Goal: Transaction & Acquisition: Obtain resource

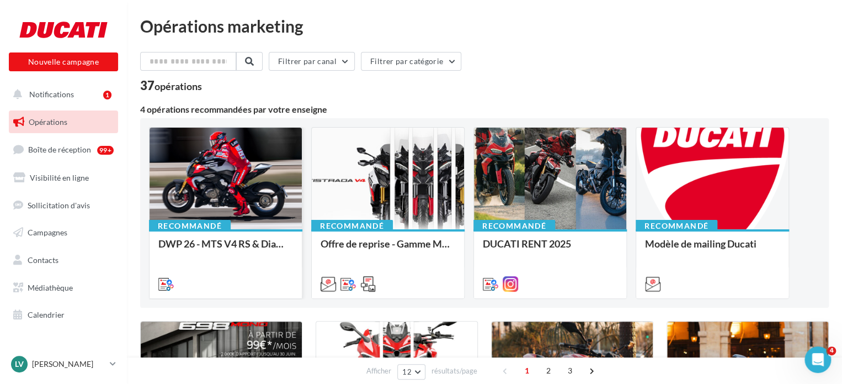
click at [241, 187] on div at bounding box center [226, 179] width 152 height 103
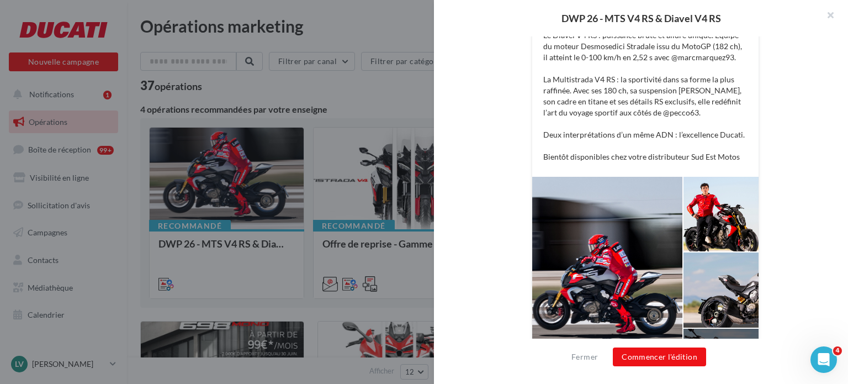
scroll to position [282, 0]
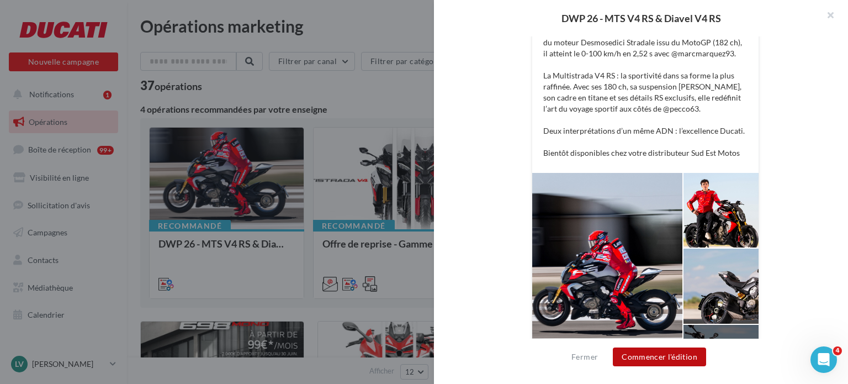
click at [639, 354] on button "Commencer l'édition" at bounding box center [659, 356] width 93 height 19
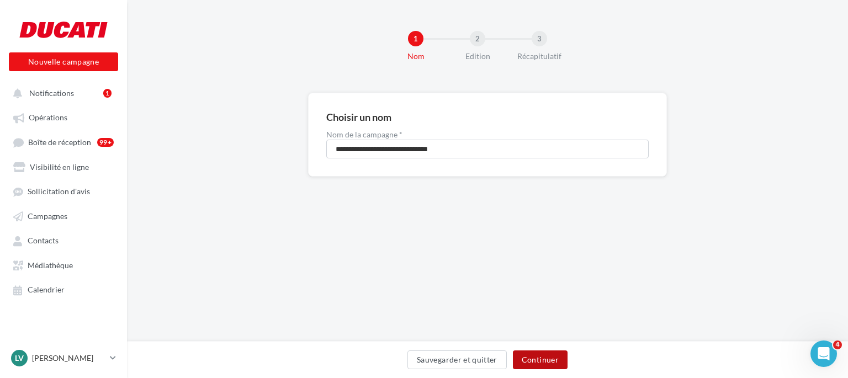
click at [544, 353] on button "Continuer" at bounding box center [540, 360] width 55 height 19
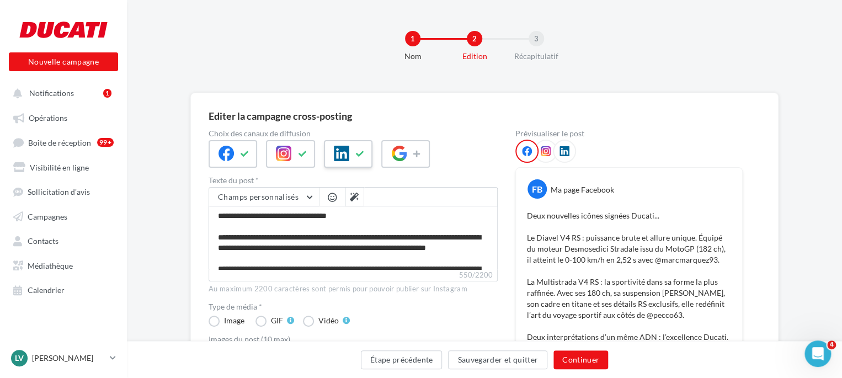
click at [357, 155] on icon at bounding box center [360, 154] width 9 height 8
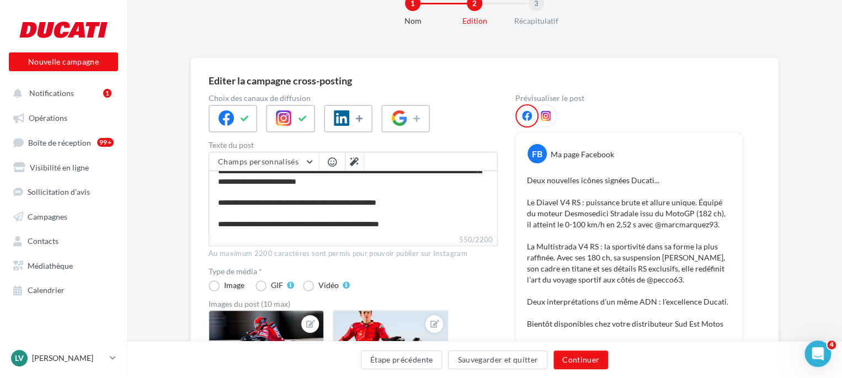
scroll to position [33, 0]
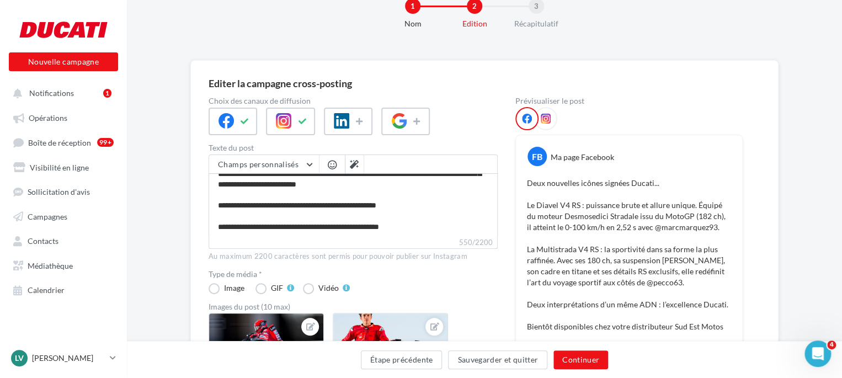
click at [546, 123] on icon at bounding box center [546, 119] width 10 height 10
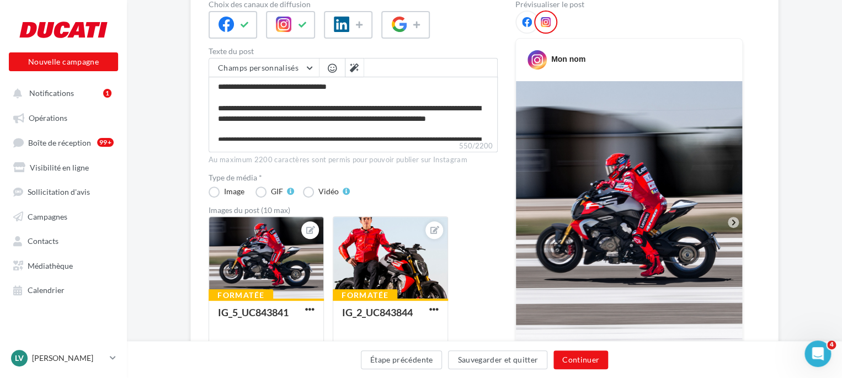
scroll to position [119, 0]
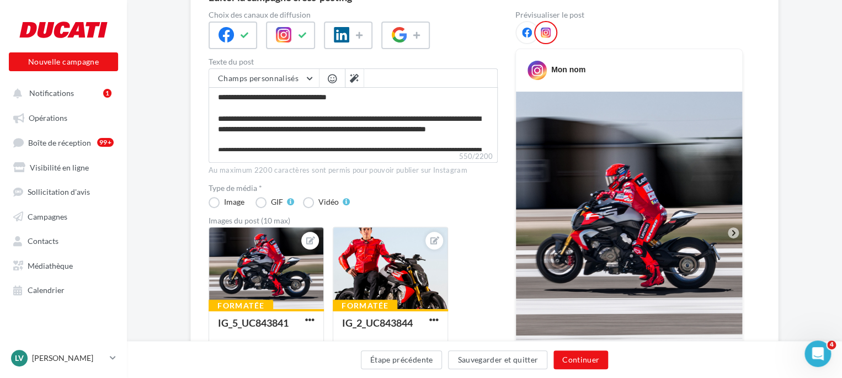
click at [529, 36] on icon at bounding box center [527, 33] width 10 height 10
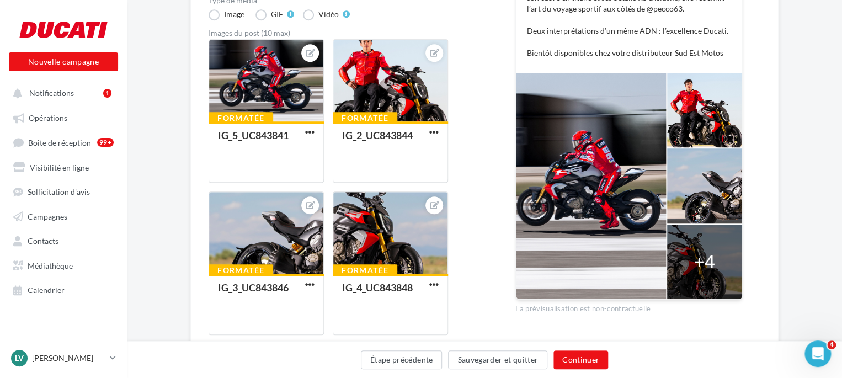
scroll to position [307, 0]
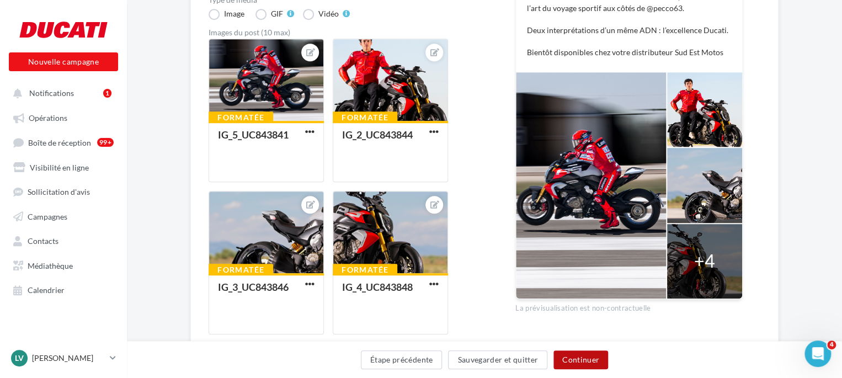
click at [585, 362] on button "Continuer" at bounding box center [581, 360] width 55 height 19
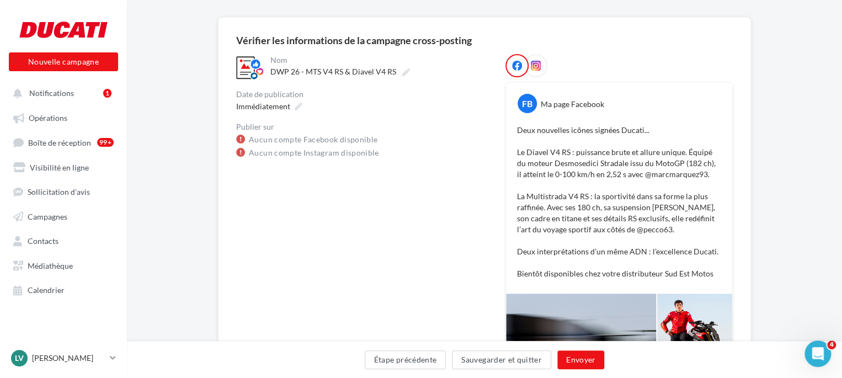
scroll to position [75, 0]
click at [341, 140] on link "Aucun compte Facebook disponible" at bounding box center [313, 140] width 129 height 13
click at [436, 356] on button "Étape précédente" at bounding box center [406, 360] width 82 height 19
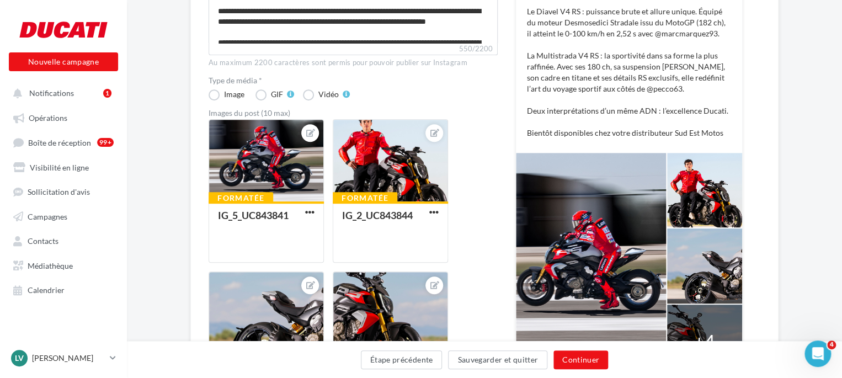
scroll to position [230, 0]
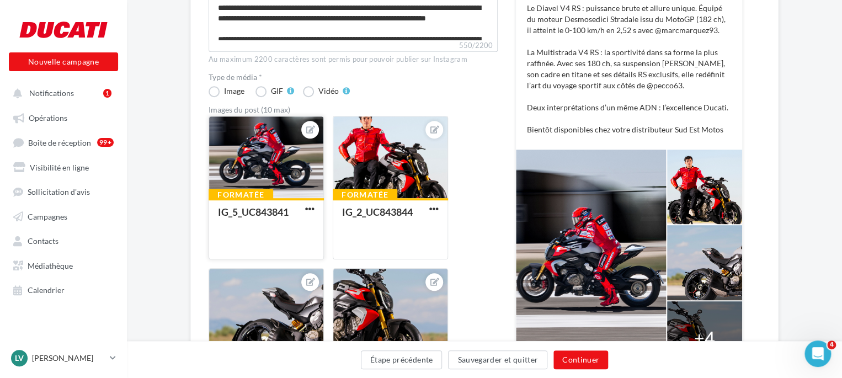
click at [279, 166] on div at bounding box center [266, 157] width 114 height 83
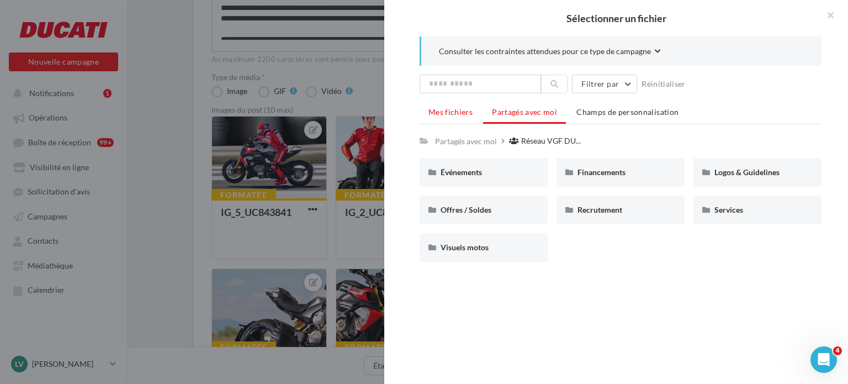
click at [450, 112] on span "Mes fichiers" at bounding box center [450, 111] width 44 height 9
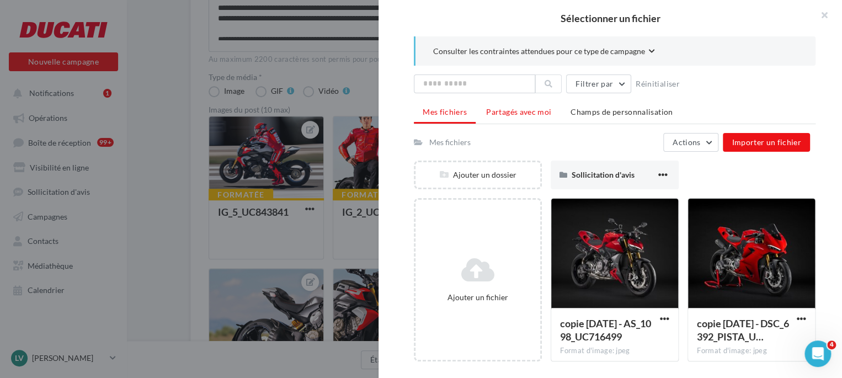
click at [492, 112] on span "Partagés avec moi" at bounding box center [518, 111] width 65 height 9
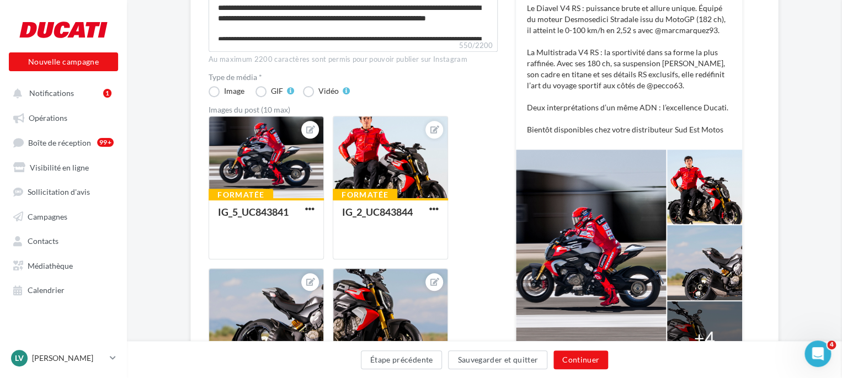
click at [209, 259] on div "Sélectionner un fichier Consulter les contraintes attendues pour ce type de cam…" at bounding box center [266, 259] width 115 height 0
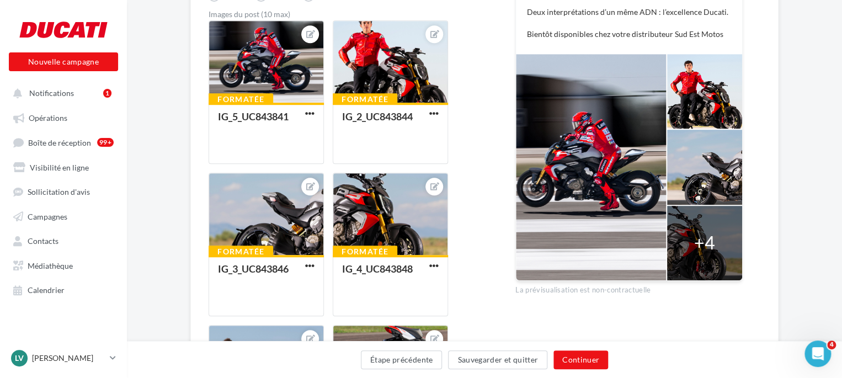
scroll to position [276, 0]
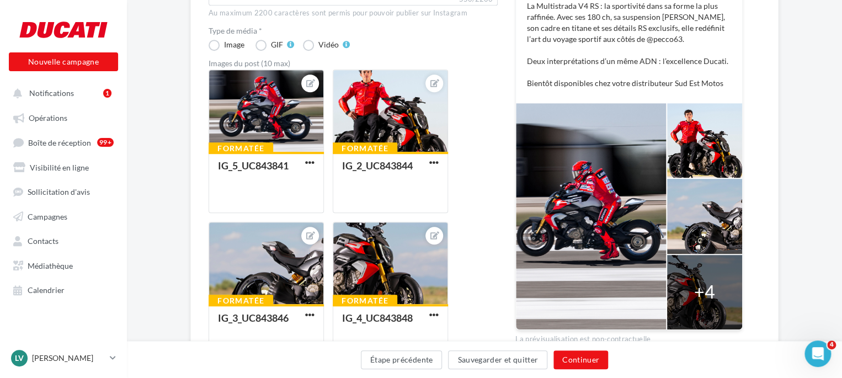
click at [492, 80] on div "Formatée IG_5_UC843841 Formatée IG_2_UC843844 Formatée IG_3_UC843846 Formatée I…" at bounding box center [358, 376] width 298 height 612
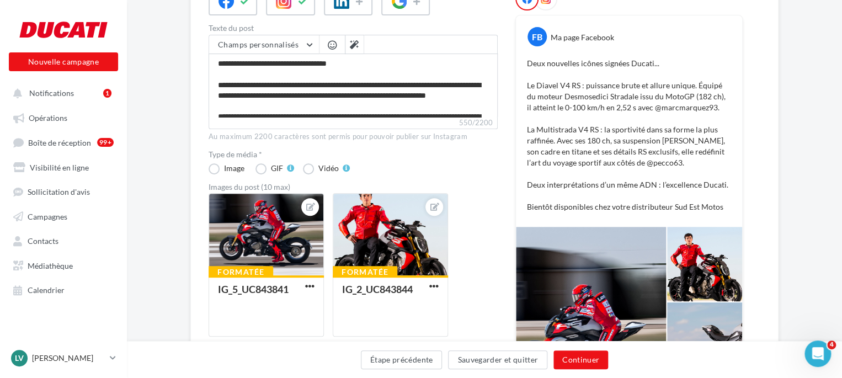
scroll to position [58, 0]
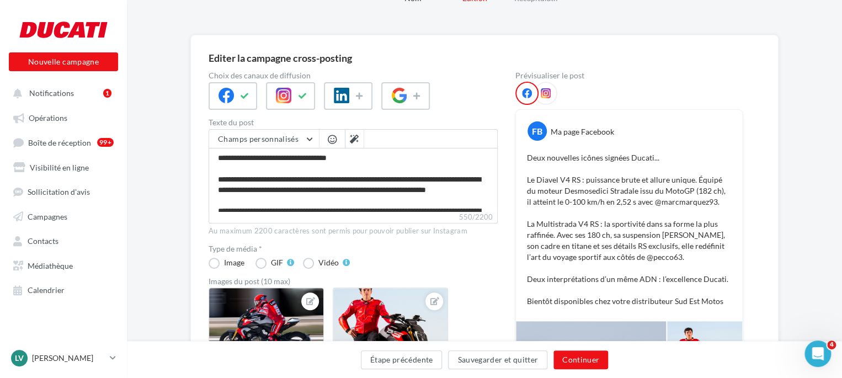
click at [546, 98] on span at bounding box center [546, 93] width 10 height 11
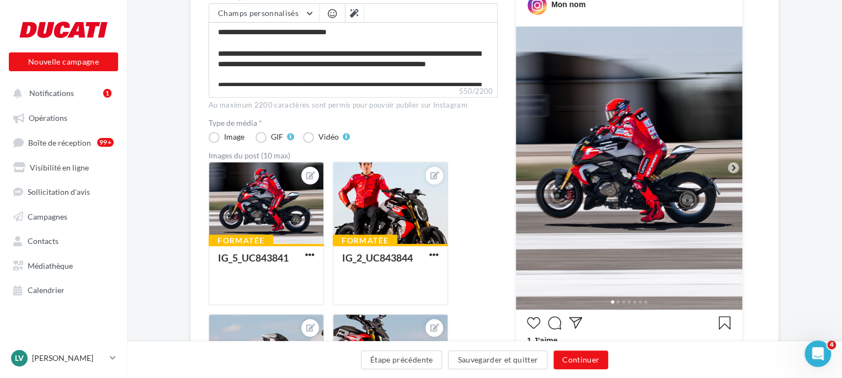
scroll to position [185, 0]
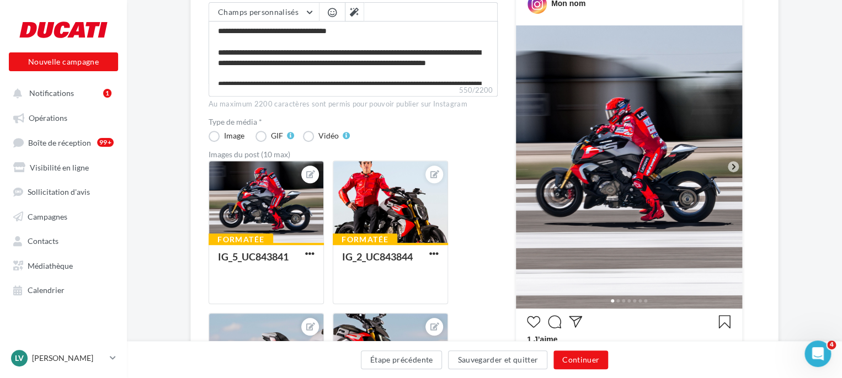
click at [731, 166] on icon at bounding box center [734, 167] width 10 height 10
click at [614, 298] on div at bounding box center [629, 300] width 226 height 18
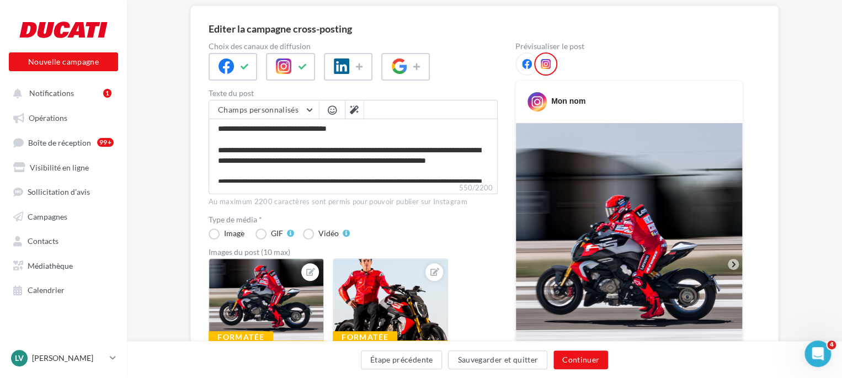
scroll to position [86, 0]
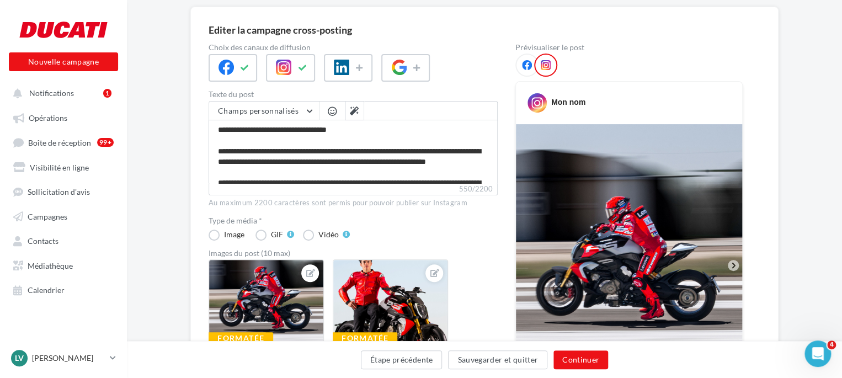
click at [528, 63] on icon at bounding box center [527, 65] width 10 height 10
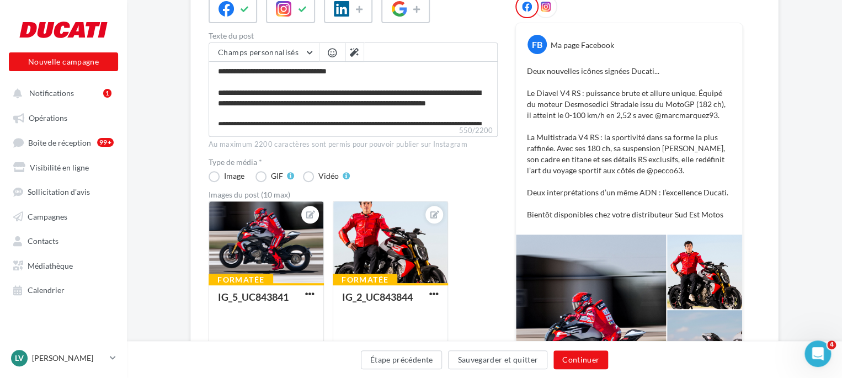
scroll to position [144, 0]
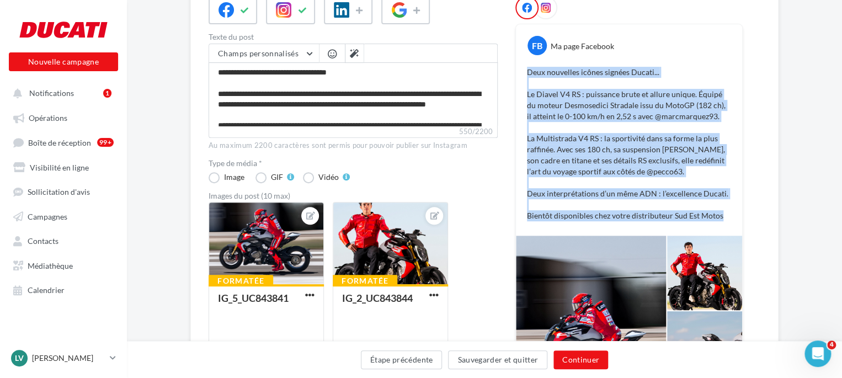
drag, startPoint x: 730, startPoint y: 218, endPoint x: 526, endPoint y: 69, distance: 252.9
click at [526, 69] on div "Deux nouvelles icônes signées Ducati... Le Diavel V4 RS : puissance brute et al…" at bounding box center [629, 144] width 221 height 160
copy p "Deux nouvelles icônes signées Ducati... Le Diavel V4 RS : puissance brute et al…"
click at [609, 116] on p "Deux nouvelles icônes signées Ducati... Le Diavel V4 RS : puissance brute et al…" at bounding box center [629, 144] width 204 height 155
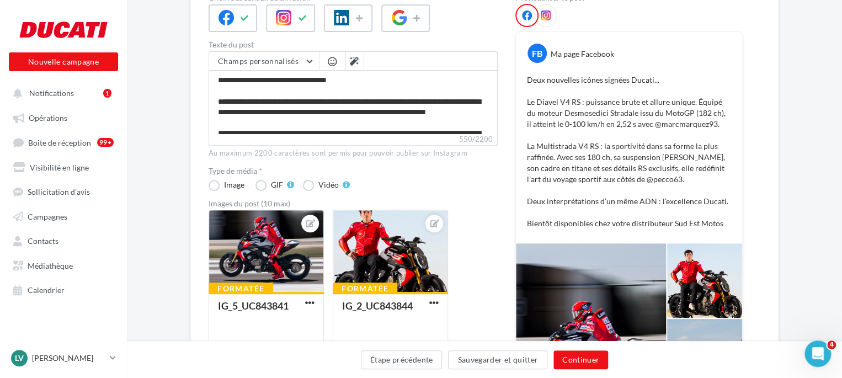
scroll to position [137, 0]
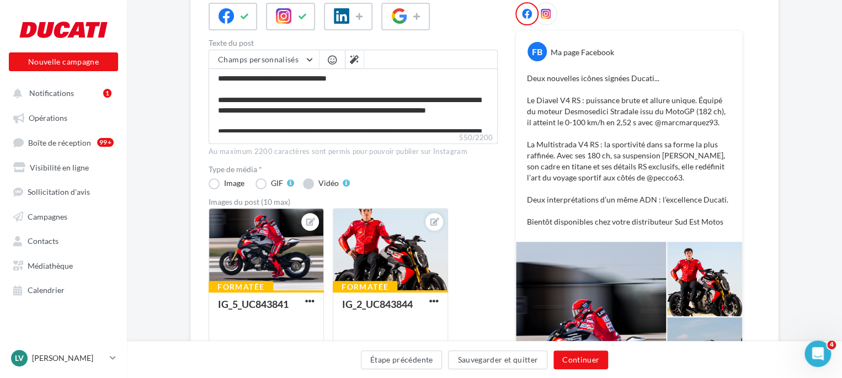
click at [311, 185] on label "Vidéo" at bounding box center [326, 183] width 47 height 11
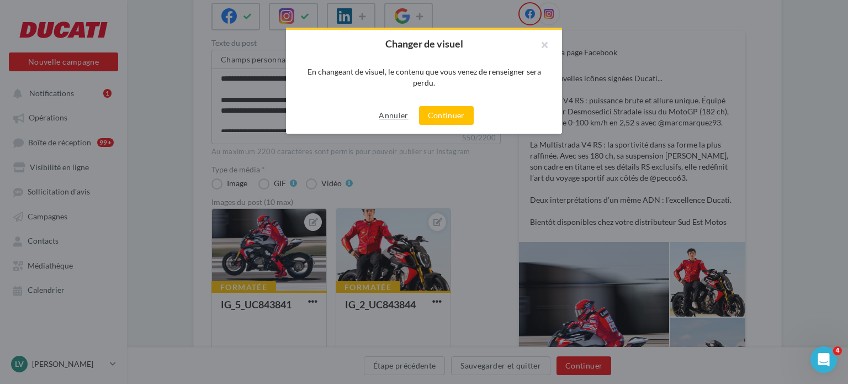
click at [400, 114] on button "Annuler" at bounding box center [393, 115] width 38 height 13
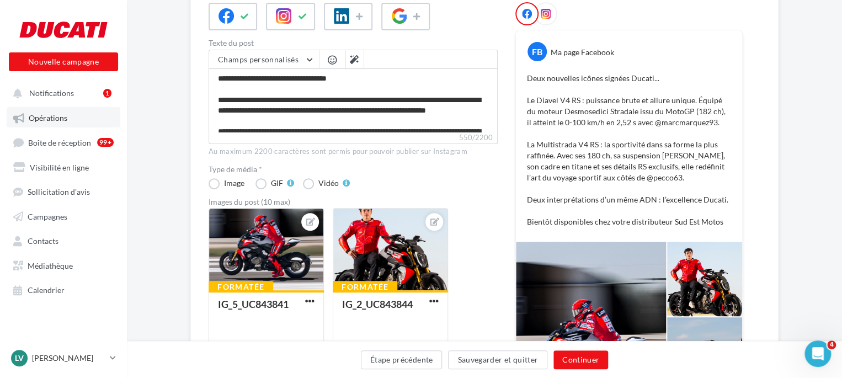
click at [41, 113] on link "Opérations" at bounding box center [64, 117] width 114 height 20
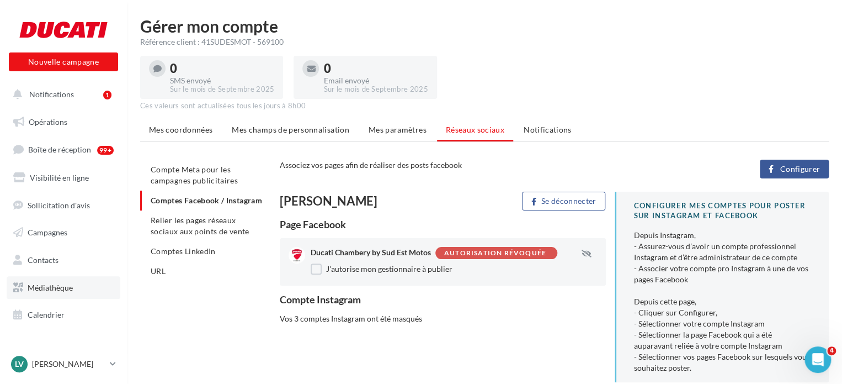
click at [61, 291] on span "Médiathèque" at bounding box center [50, 287] width 45 height 9
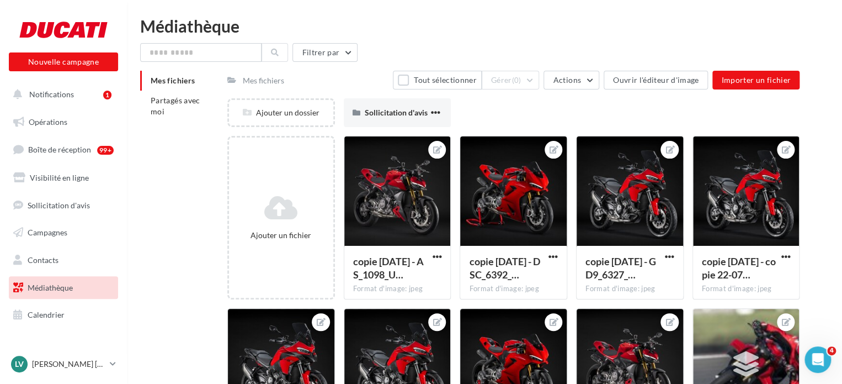
click at [265, 79] on div "Mes fichiers" at bounding box center [263, 80] width 41 height 11
click at [200, 100] on li "Partagés avec moi" at bounding box center [179, 106] width 78 height 31
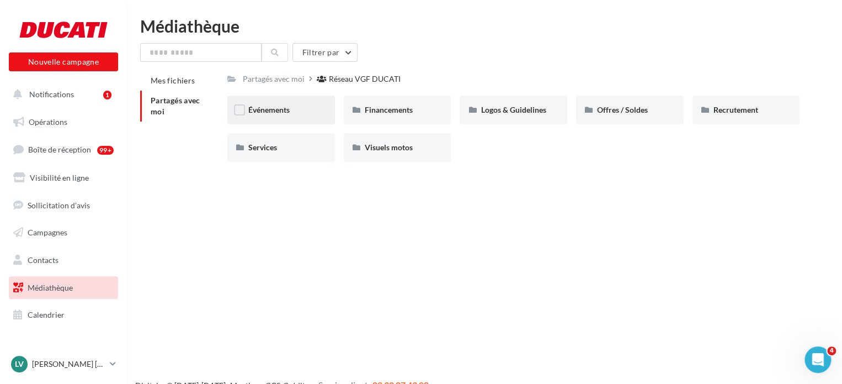
drag, startPoint x: 309, startPoint y: 115, endPoint x: 294, endPoint y: 109, distance: 16.4
click at [294, 109] on div "Événements" at bounding box center [281, 109] width 66 height 11
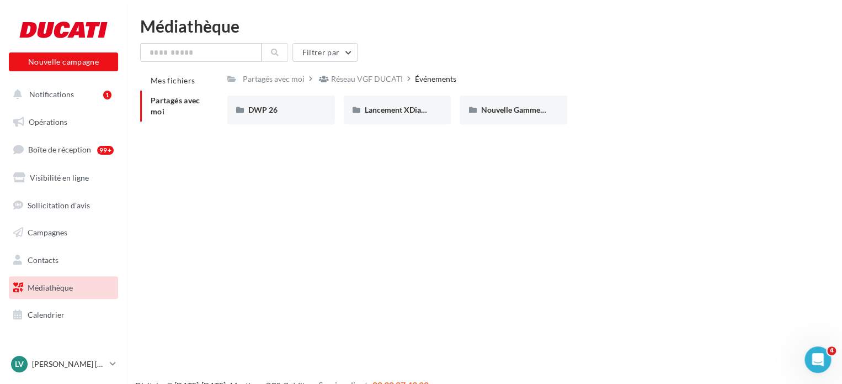
click at [294, 109] on div "DWP 26" at bounding box center [281, 109] width 66 height 11
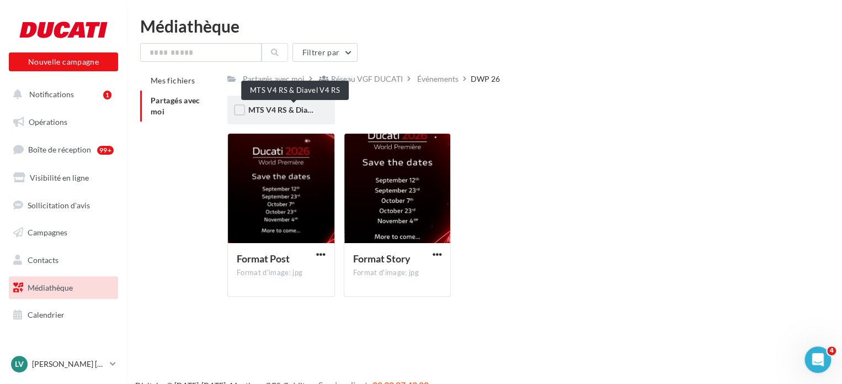
click at [286, 113] on span "MTS V4 RS & Diavel V4 RS" at bounding box center [294, 109] width 92 height 9
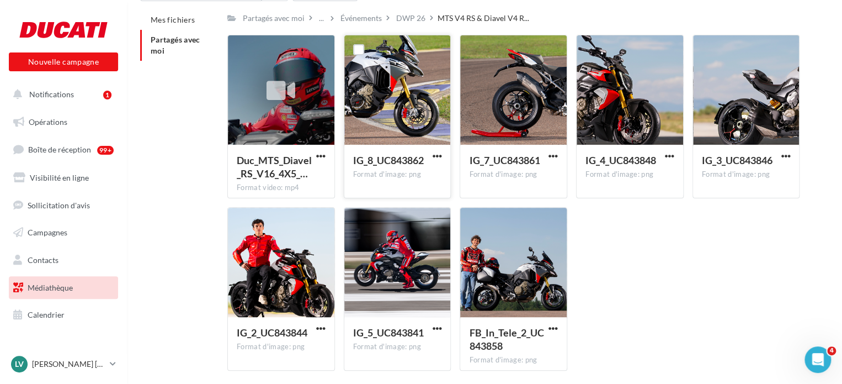
scroll to position [66, 0]
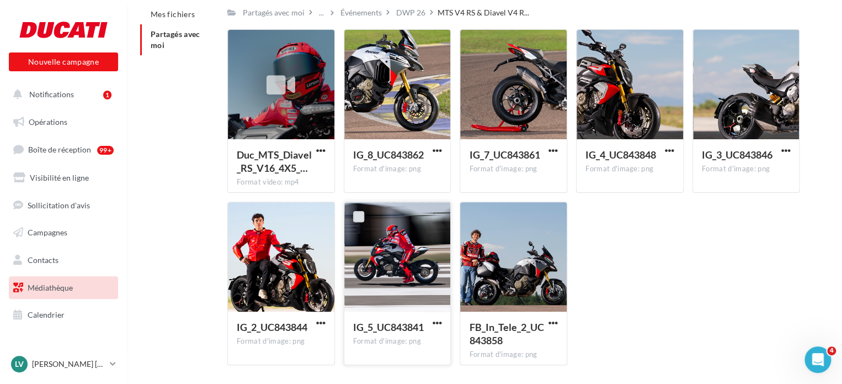
click at [358, 216] on label at bounding box center [358, 216] width 11 height 11
click at [241, 212] on label at bounding box center [242, 216] width 11 height 11
click at [358, 46] on label at bounding box center [358, 44] width 11 height 11
click at [471, 213] on label at bounding box center [474, 216] width 11 height 11
click at [475, 44] on label at bounding box center [474, 44] width 11 height 11
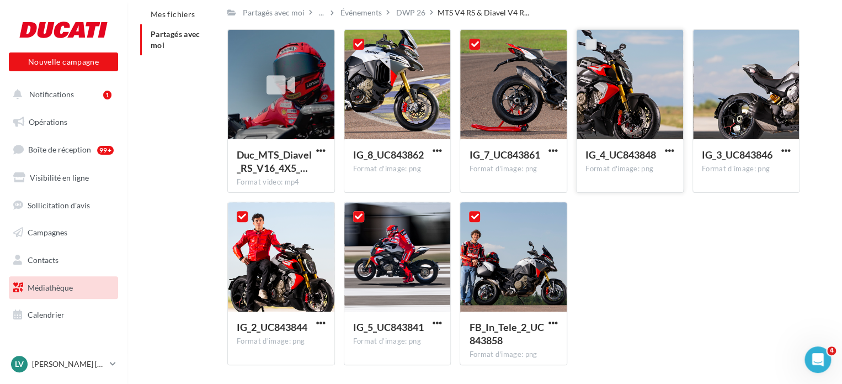
click at [594, 45] on label at bounding box center [591, 44] width 11 height 11
click at [708, 43] on label at bounding box center [707, 44] width 11 height 11
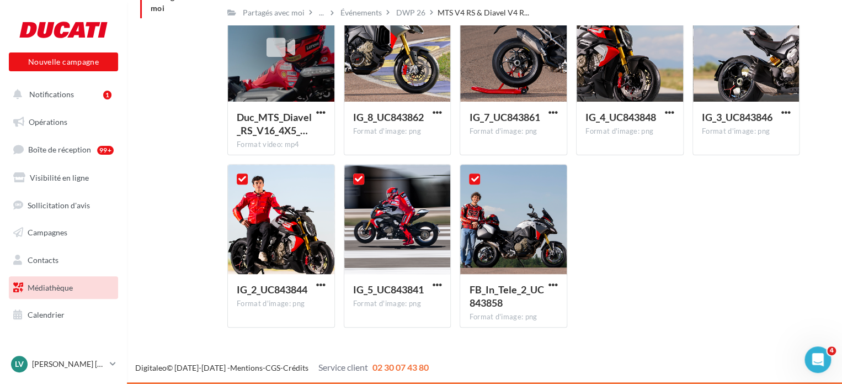
scroll to position [0, 0]
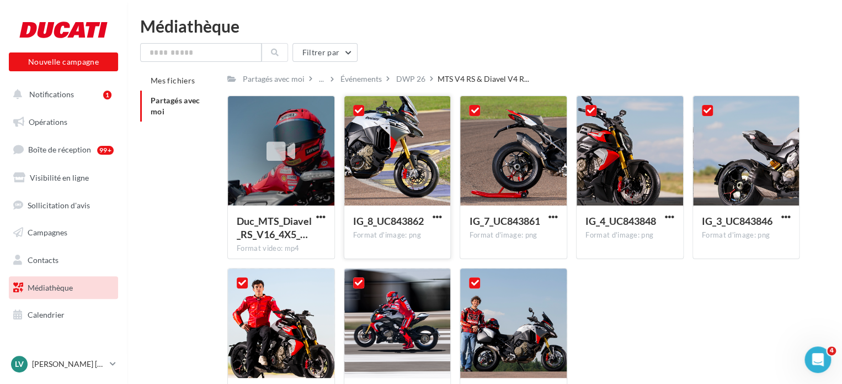
click at [406, 145] on div at bounding box center [397, 151] width 107 height 110
click at [362, 110] on label at bounding box center [358, 110] width 11 height 11
click at [437, 219] on span "button" at bounding box center [436, 216] width 9 height 9
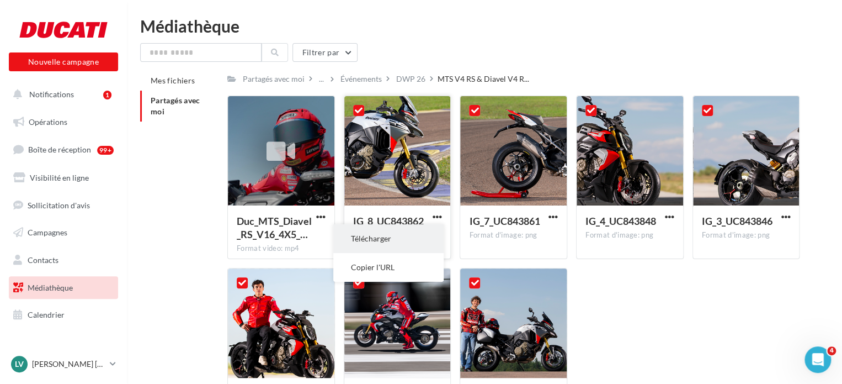
click at [428, 232] on button "Télécharger" at bounding box center [388, 238] width 110 height 29
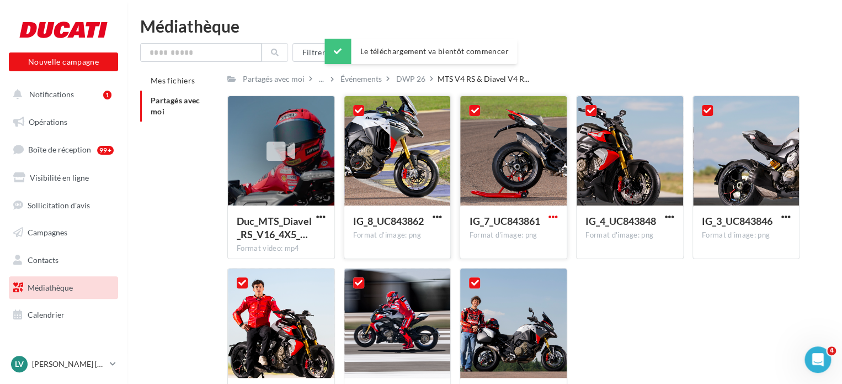
click at [554, 218] on span "button" at bounding box center [553, 216] width 9 height 9
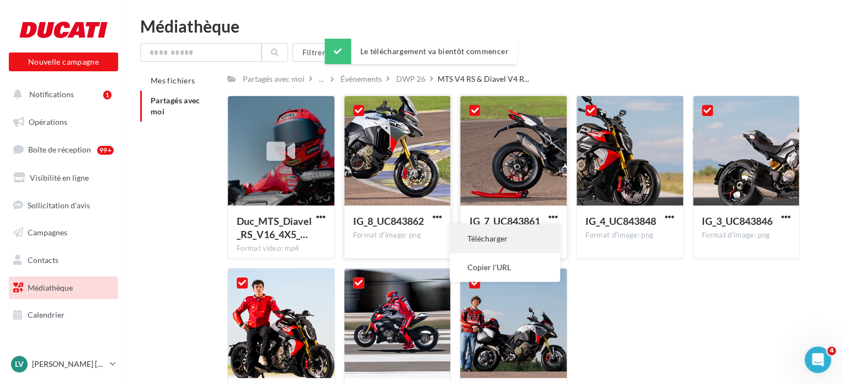
click at [526, 244] on button "Télécharger" at bounding box center [505, 238] width 110 height 29
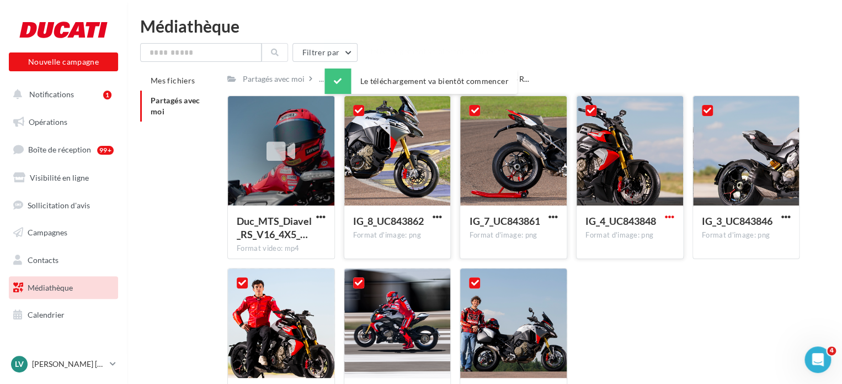
click at [671, 218] on span "button" at bounding box center [669, 216] width 9 height 9
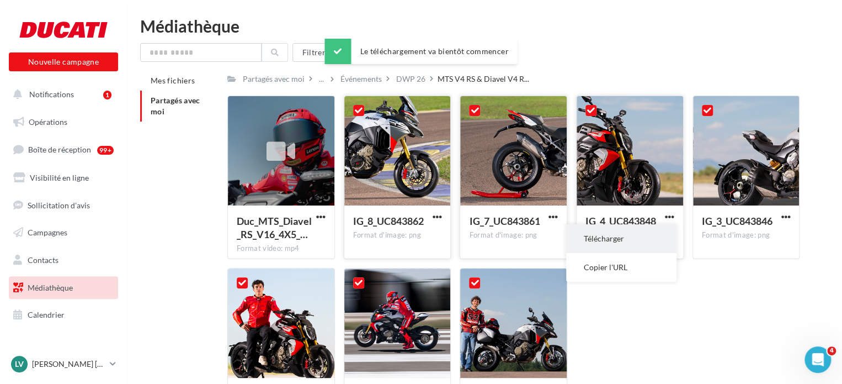
click at [655, 236] on button "Télécharger" at bounding box center [621, 238] width 110 height 29
click at [784, 218] on span "button" at bounding box center [785, 216] width 9 height 9
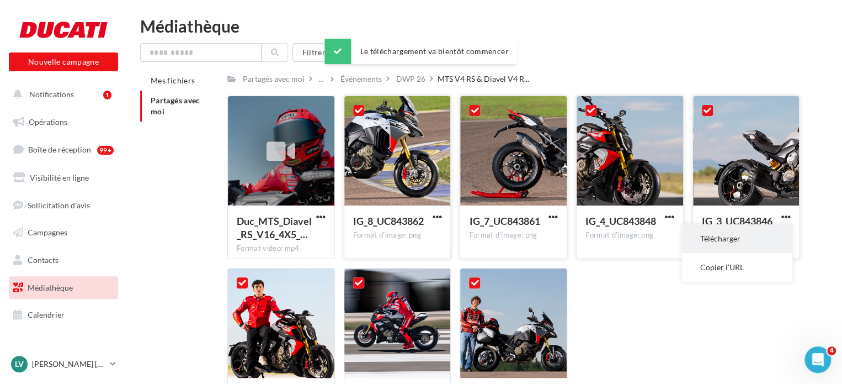
click at [757, 234] on button "Télécharger" at bounding box center [737, 238] width 110 height 29
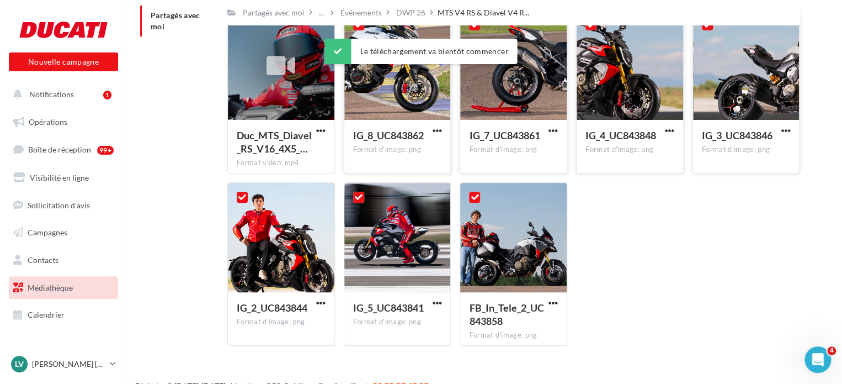
scroll to position [92, 0]
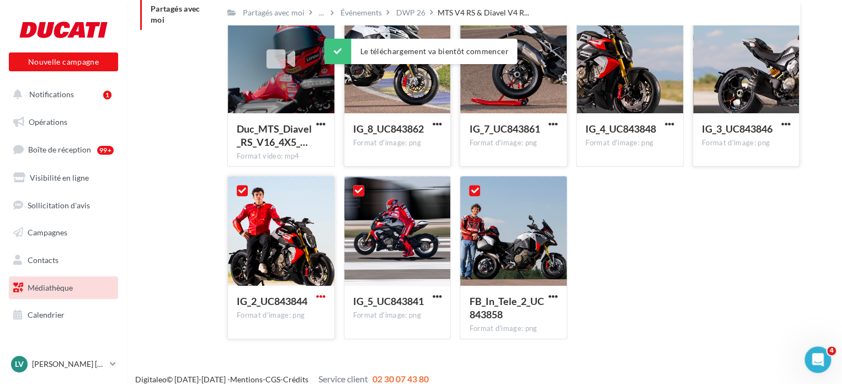
click at [319, 293] on span "button" at bounding box center [320, 295] width 9 height 9
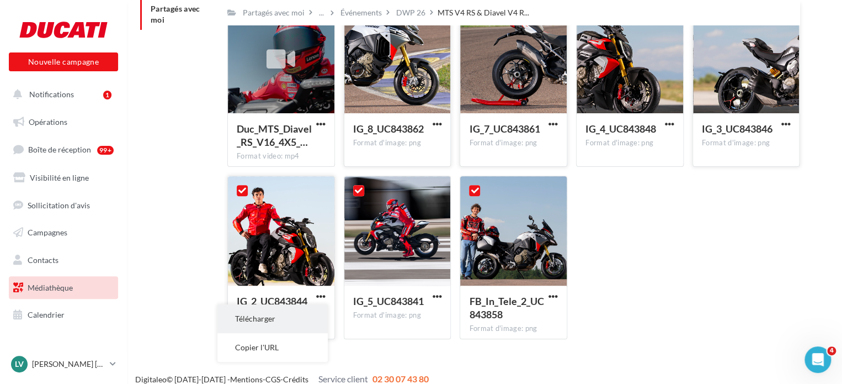
click at [315, 308] on button "Télécharger" at bounding box center [273, 318] width 110 height 29
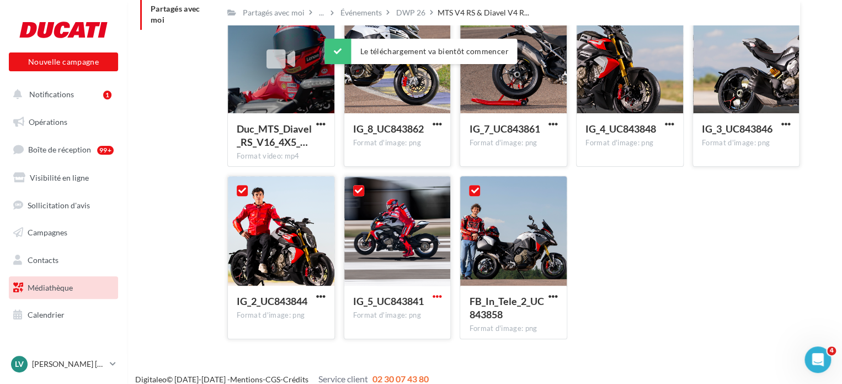
click at [440, 296] on span "button" at bounding box center [436, 295] width 9 height 9
click at [409, 316] on button "Télécharger" at bounding box center [388, 318] width 110 height 29
click at [549, 294] on span "button" at bounding box center [553, 295] width 9 height 9
click at [512, 317] on button "Télécharger" at bounding box center [505, 318] width 110 height 29
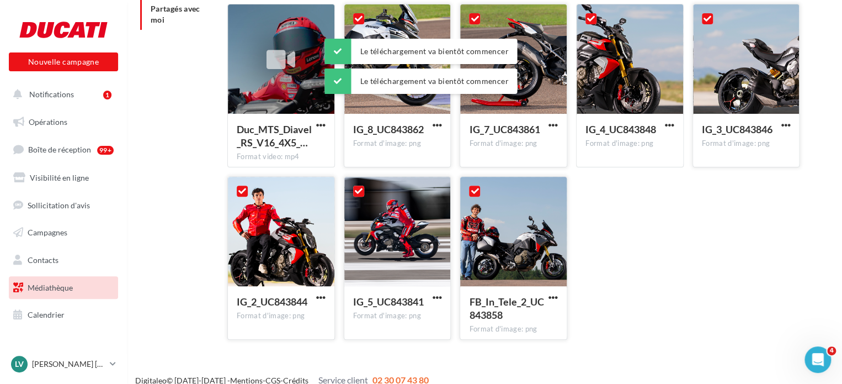
scroll to position [0, 0]
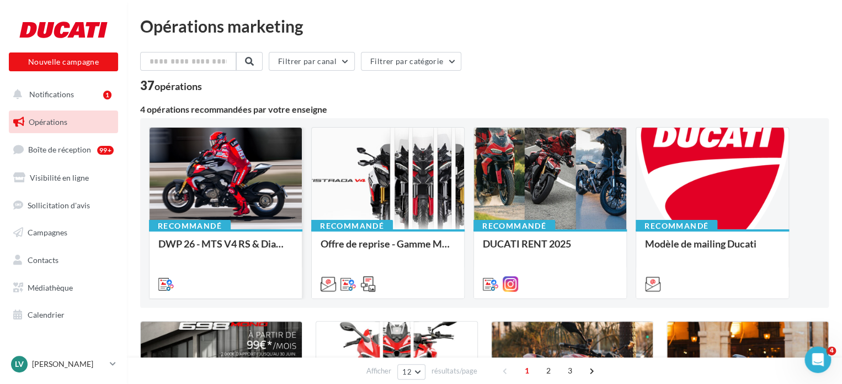
click at [225, 192] on div at bounding box center [226, 179] width 152 height 103
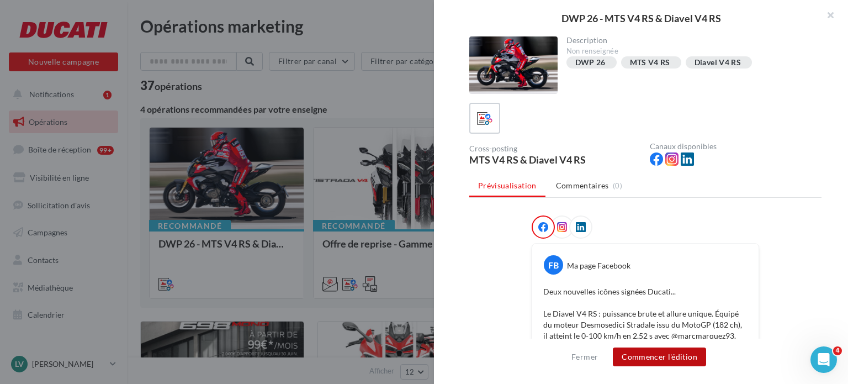
click at [632, 356] on button "Commencer l'édition" at bounding box center [659, 356] width 93 height 19
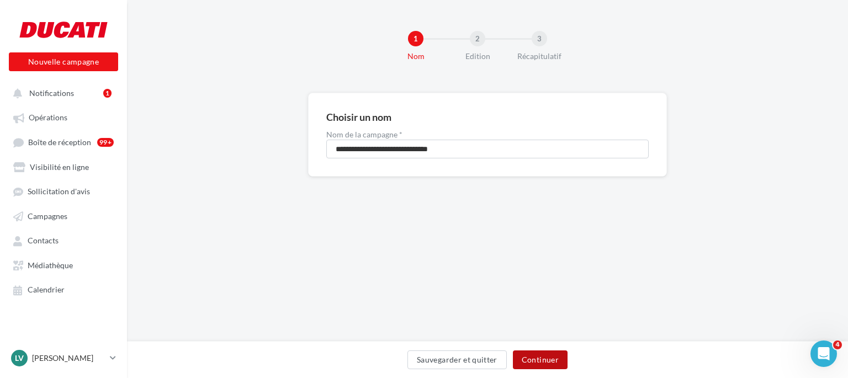
click at [543, 364] on button "Continuer" at bounding box center [540, 360] width 55 height 19
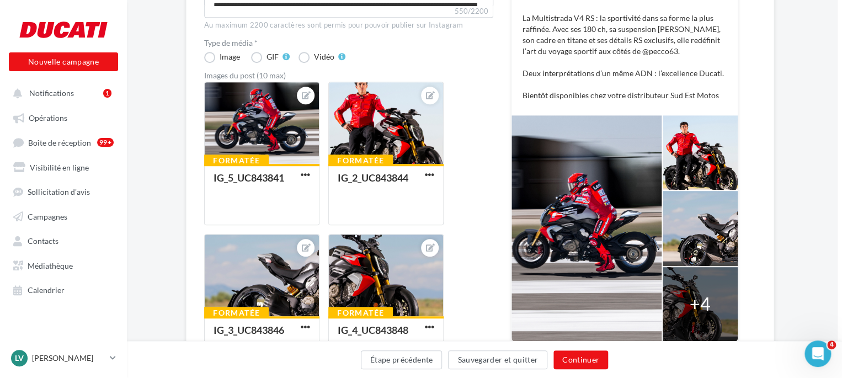
scroll to position [264, 4]
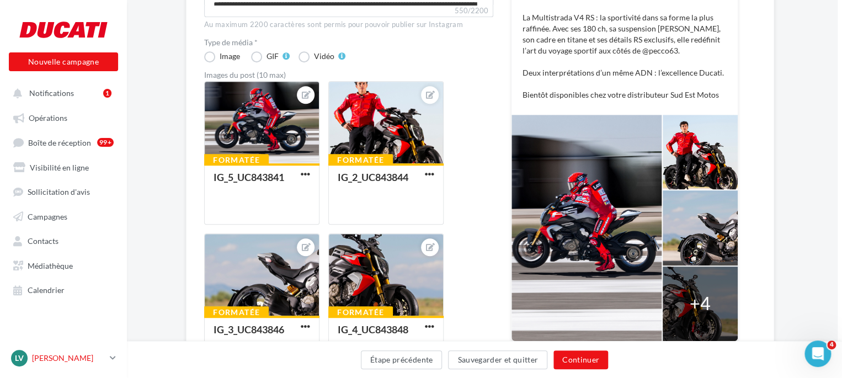
click at [75, 362] on p "[PERSON_NAME]" at bounding box center [68, 358] width 73 height 11
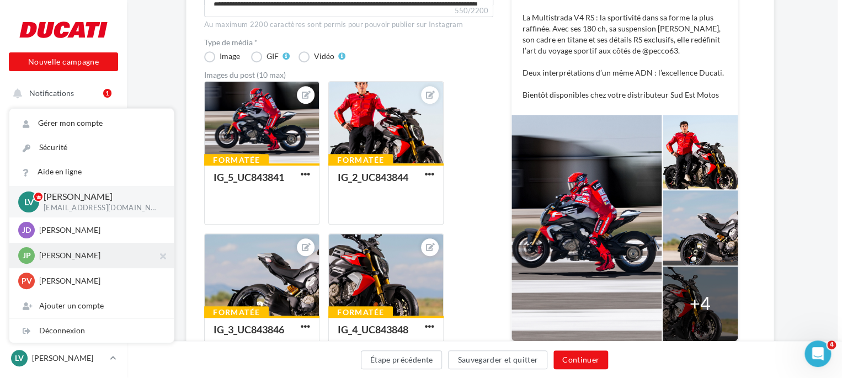
click at [97, 261] on p "Jean-Patrick VACHE" at bounding box center [99, 255] width 121 height 11
